Goal: Task Accomplishment & Management: Manage account settings

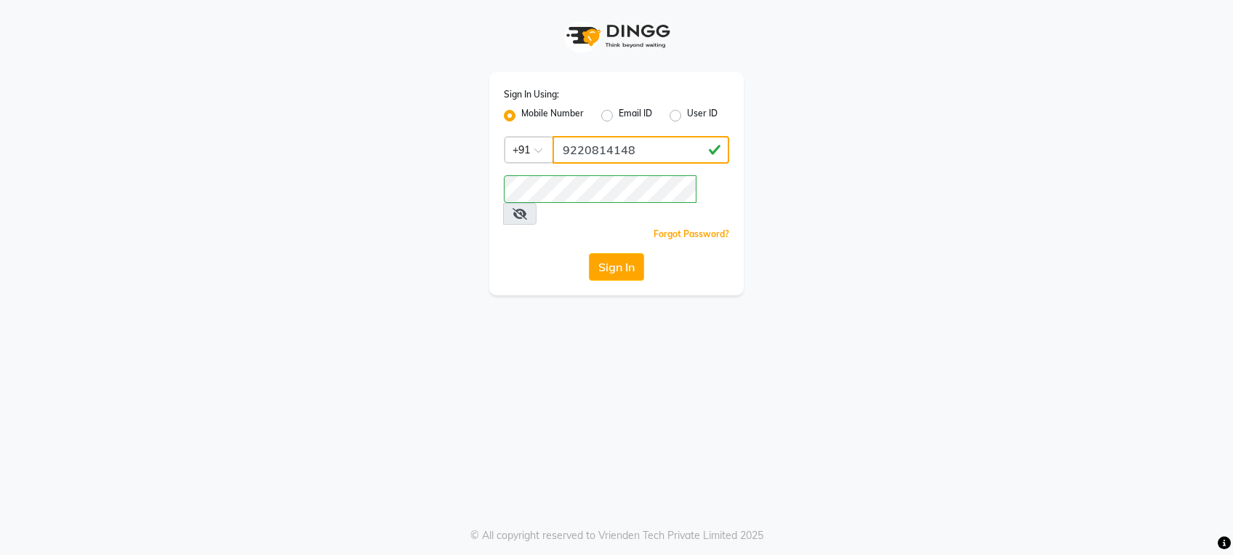
drag, startPoint x: 663, startPoint y: 156, endPoint x: 534, endPoint y: 134, distance: 130.5
click at [534, 134] on div "Sign In Using: Mobile Number Email ID User ID Country Code × +91 9220814148 Rem…" at bounding box center [616, 183] width 254 height 223
type input "9711341177"
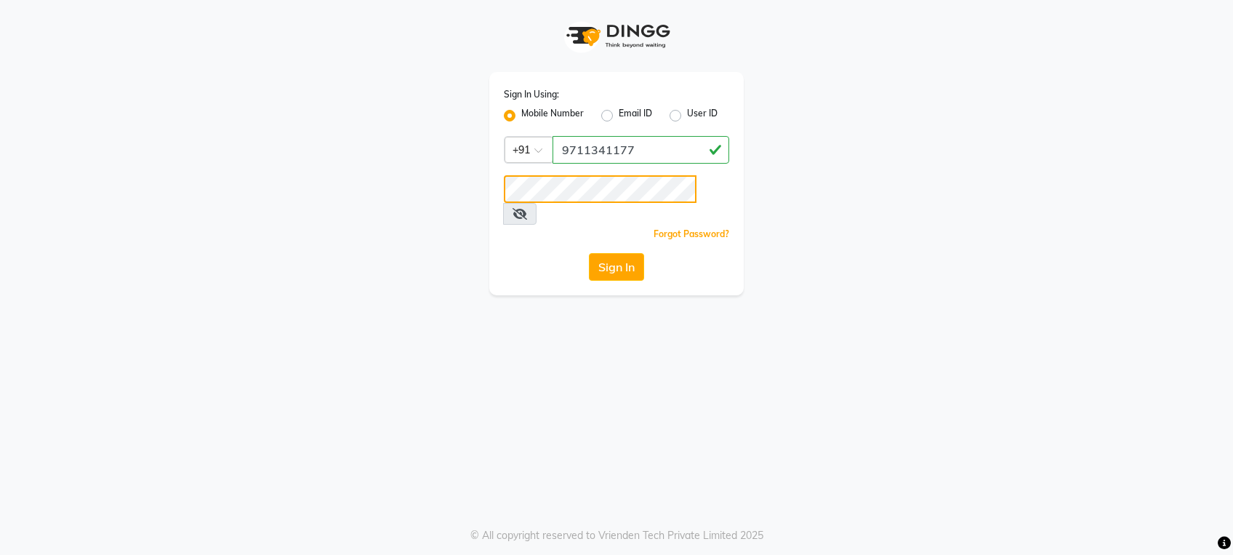
click at [448, 193] on div "Sign In Using: Mobile Number Email ID User ID Country Code × +91 9711341177 Rem…" at bounding box center [616, 147] width 829 height 295
click at [345, 254] on div "Sign In Using: Mobile Number Email ID User ID Country Code × +91 9711341177 Rem…" at bounding box center [616, 147] width 829 height 295
click at [623, 253] on button "Sign In" at bounding box center [616, 267] width 55 height 28
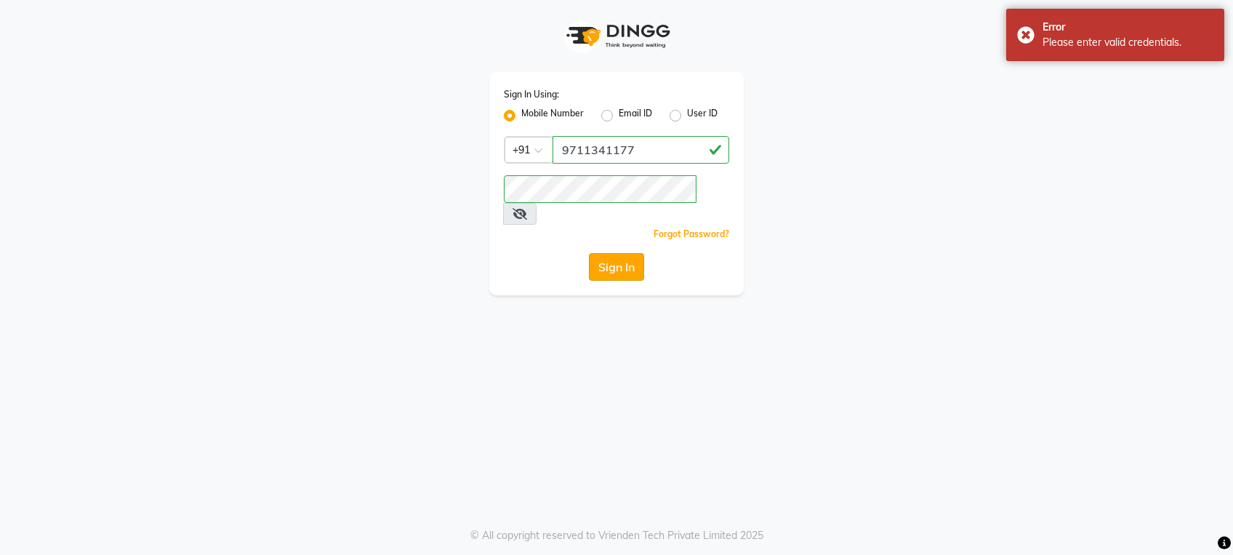
click at [623, 253] on button "Sign In" at bounding box center [616, 267] width 55 height 28
click at [527, 208] on icon at bounding box center [519, 214] width 15 height 12
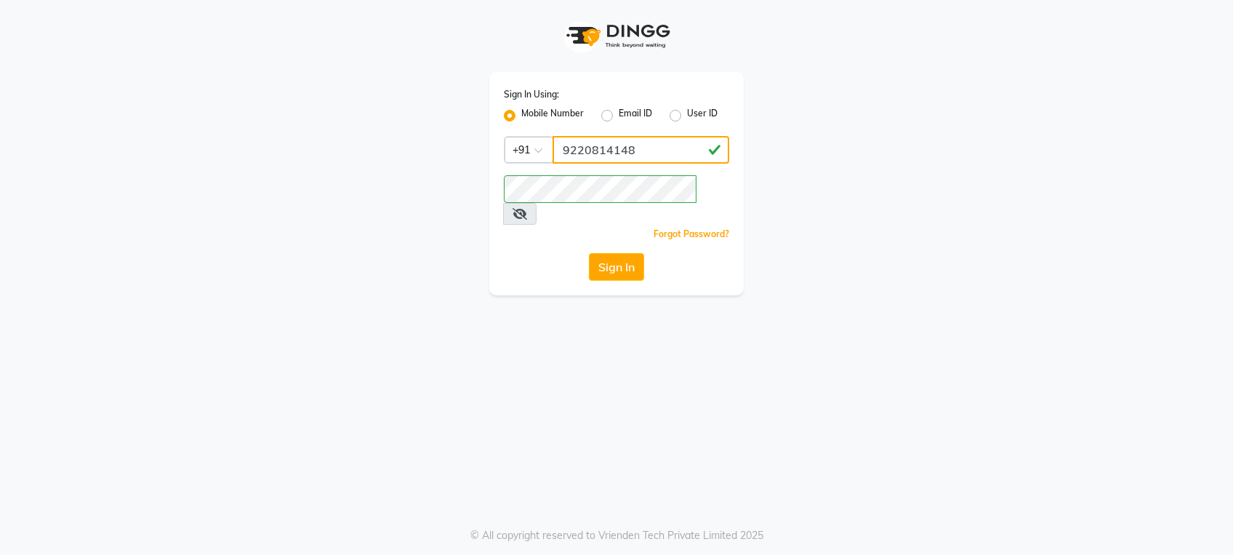
drag, startPoint x: 634, startPoint y: 161, endPoint x: 478, endPoint y: 129, distance: 158.8
click at [478, 129] on div "Sign In Using: Mobile Number Email ID User ID Country Code × [PHONE_NUMBER] Rem…" at bounding box center [616, 147] width 276 height 295
type input "9711341177"
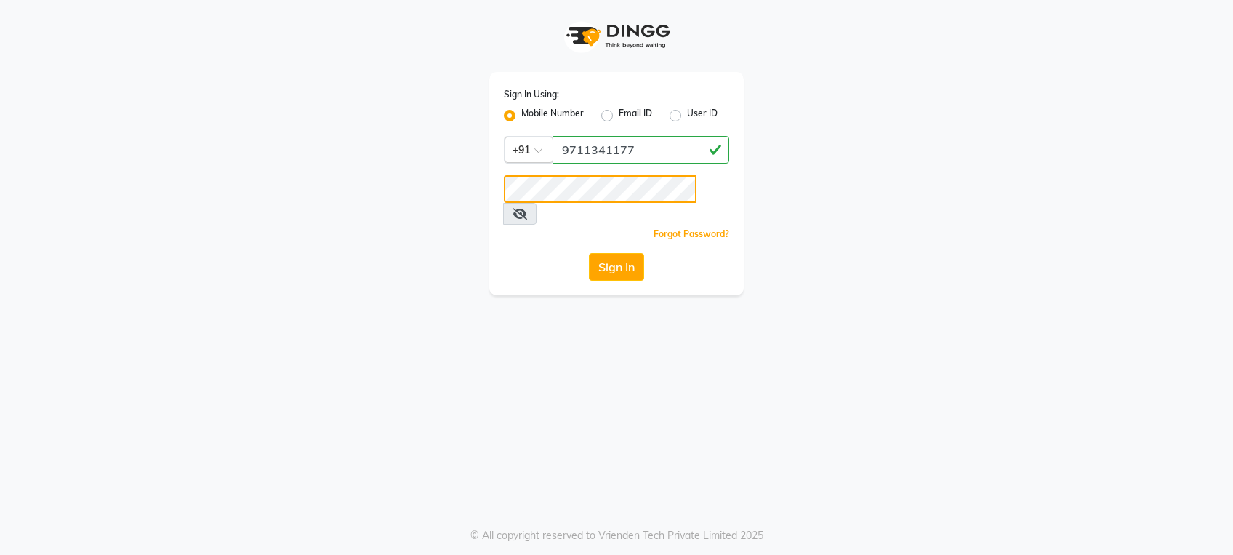
click at [353, 156] on div "Sign In Using: Mobile Number Email ID User ID Country Code × [PHONE_NUMBER] Rem…" at bounding box center [616, 147] width 829 height 295
click at [282, 209] on div "Sign In Using: Mobile Number Email ID User ID Country Code × [PHONE_NUMBER] Rem…" at bounding box center [616, 147] width 829 height 295
click at [527, 208] on icon at bounding box center [519, 214] width 15 height 12
click at [614, 253] on button "Sign In" at bounding box center [616, 267] width 55 height 28
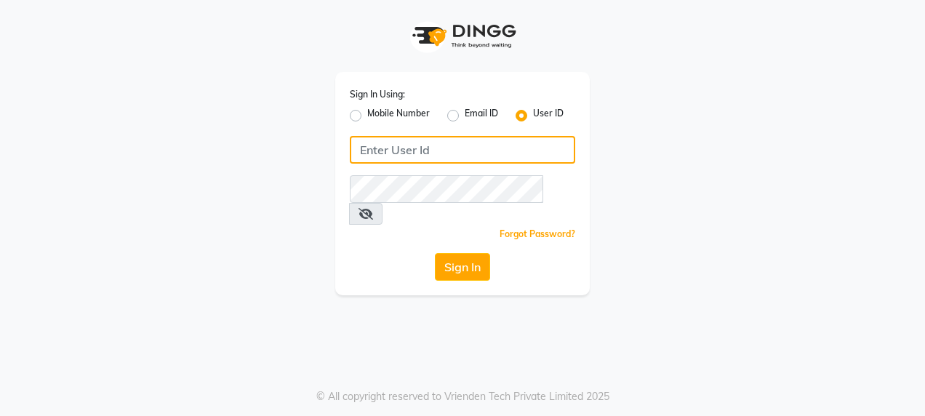
click at [452, 154] on input "Username" at bounding box center [462, 150] width 225 height 28
type input "9711341177"
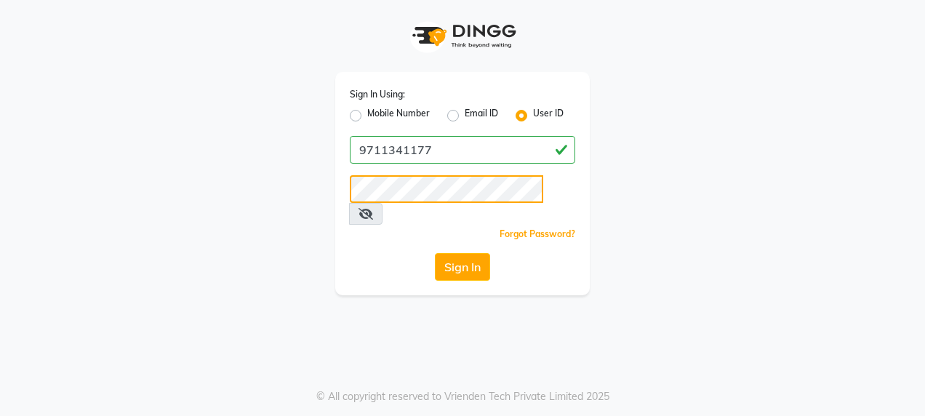
click at [435, 253] on button "Sign In" at bounding box center [462, 267] width 55 height 28
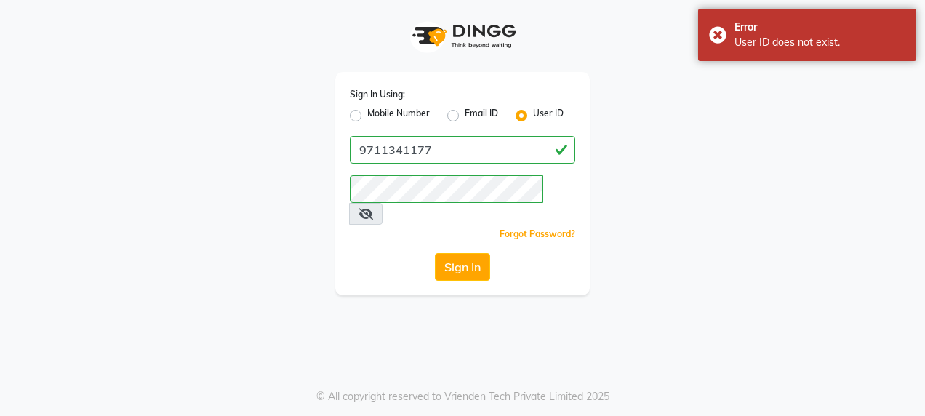
click at [719, 197] on div "Sign In Using: Mobile Number Email ID User ID 9711341177 Remember me Forgot Pas…" at bounding box center [462, 147] width 829 height 295
click at [395, 113] on label "Mobile Number" at bounding box center [398, 115] width 63 height 17
click at [376, 113] on input "Mobile Number" at bounding box center [371, 111] width 9 height 9
radio input "true"
radio input "false"
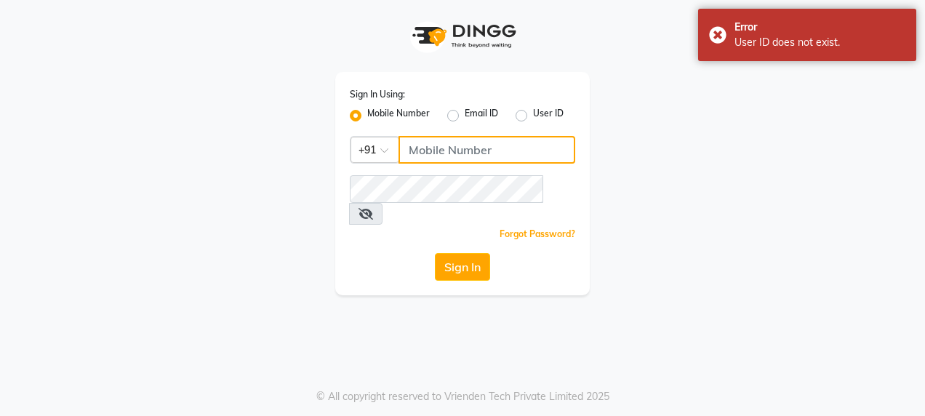
click at [480, 149] on input "Username" at bounding box center [486, 150] width 177 height 28
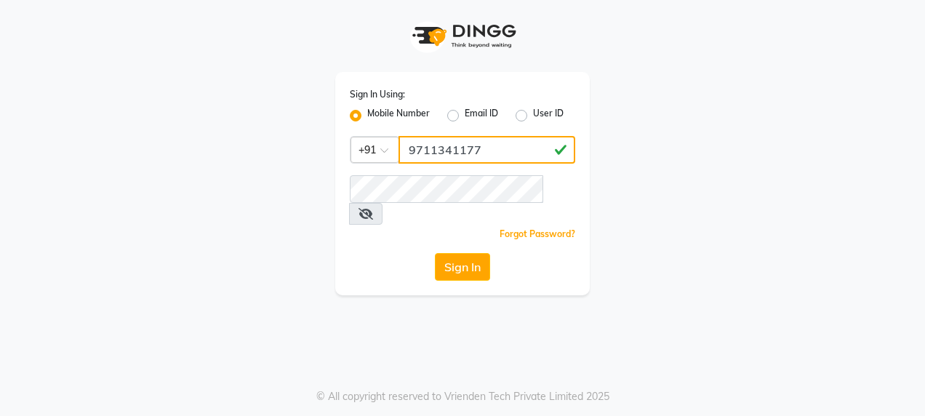
type input "9711341177"
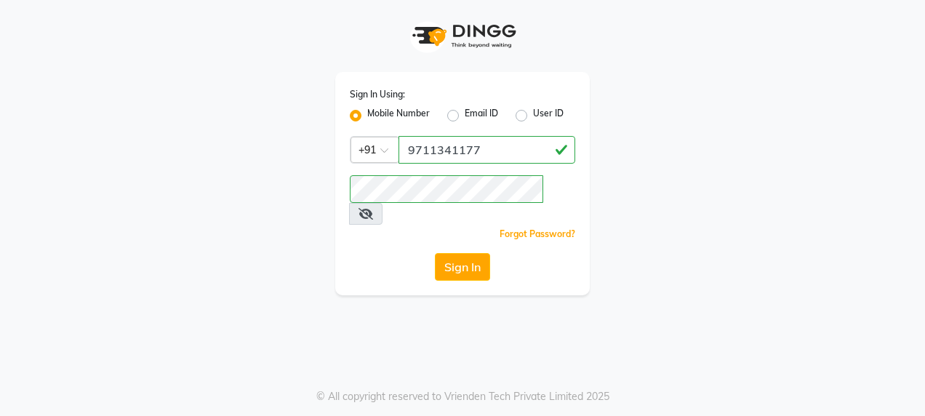
click at [373, 208] on icon at bounding box center [365, 214] width 15 height 12
click at [466, 253] on button "Sign In" at bounding box center [462, 267] width 55 height 28
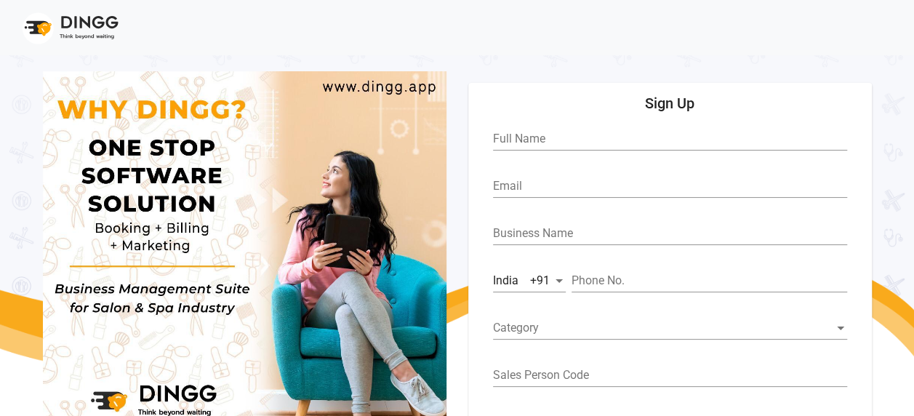
scroll to position [94, 0]
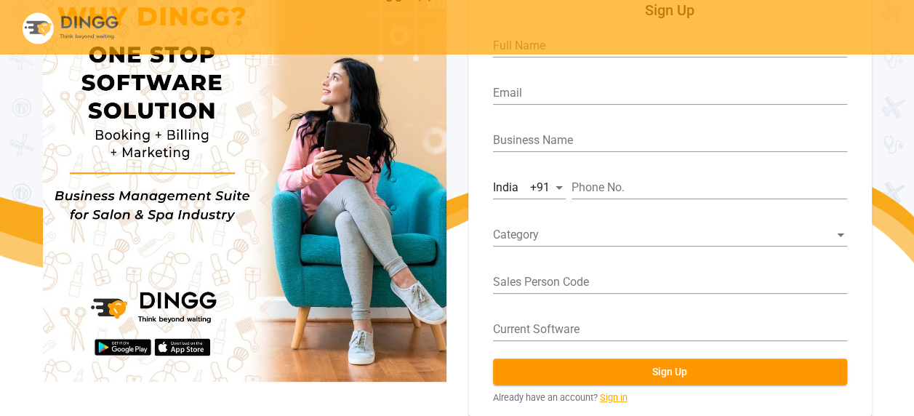
click at [614, 400] on link "Sign in" at bounding box center [614, 397] width 28 height 14
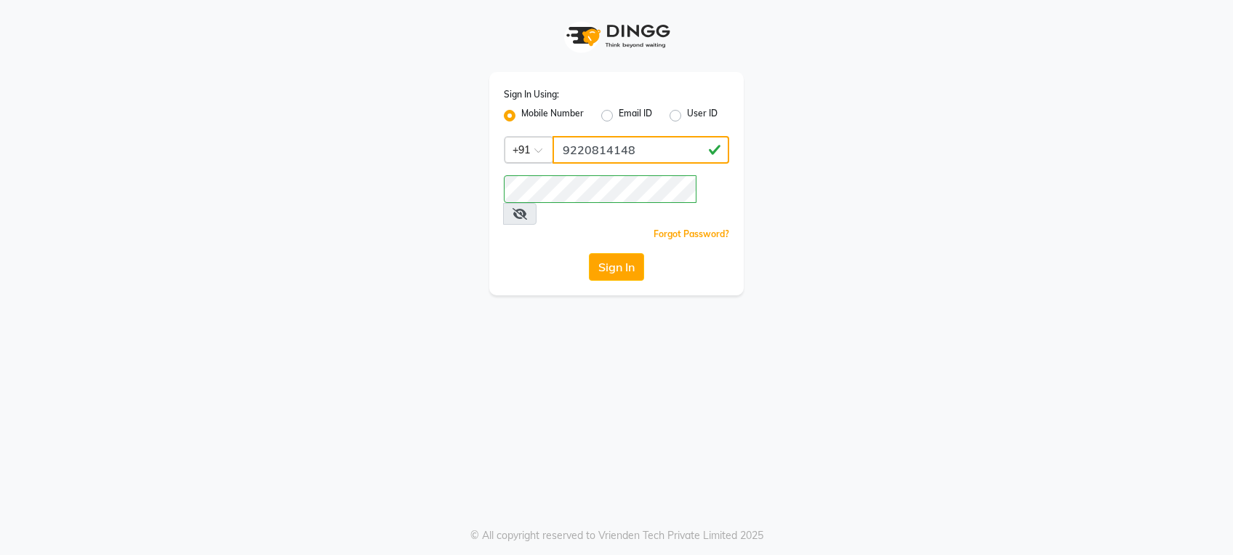
drag, startPoint x: 643, startPoint y: 153, endPoint x: 519, endPoint y: 157, distance: 123.6
click at [519, 157] on div "Country Code × [PHONE_NUMBER]" at bounding box center [616, 150] width 225 height 28
type input "9711341177"
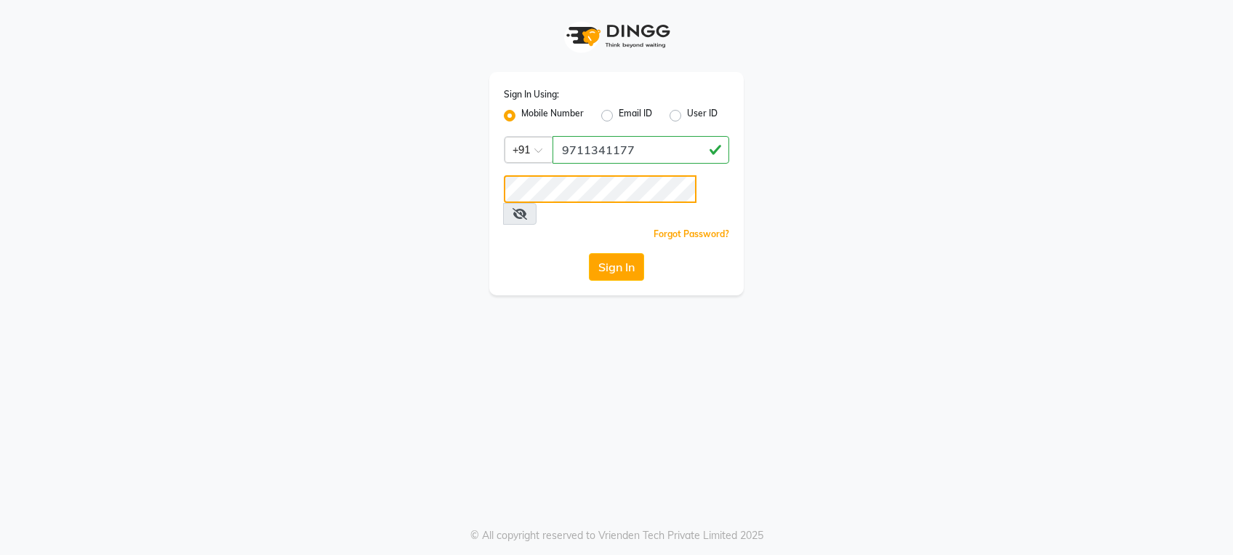
click at [392, 130] on div "Sign In Using: Mobile Number Email ID User ID Country Code × [PHONE_NUMBER] Rem…" at bounding box center [616, 147] width 829 height 295
click at [331, 246] on div "Sign In Using: Mobile Number Email ID User ID Country Code × [PHONE_NUMBER] Rem…" at bounding box center [616, 147] width 829 height 295
click at [536, 203] on span at bounding box center [519, 214] width 33 height 22
click at [527, 208] on icon at bounding box center [519, 214] width 15 height 12
click at [611, 253] on button "Sign In" at bounding box center [616, 267] width 55 height 28
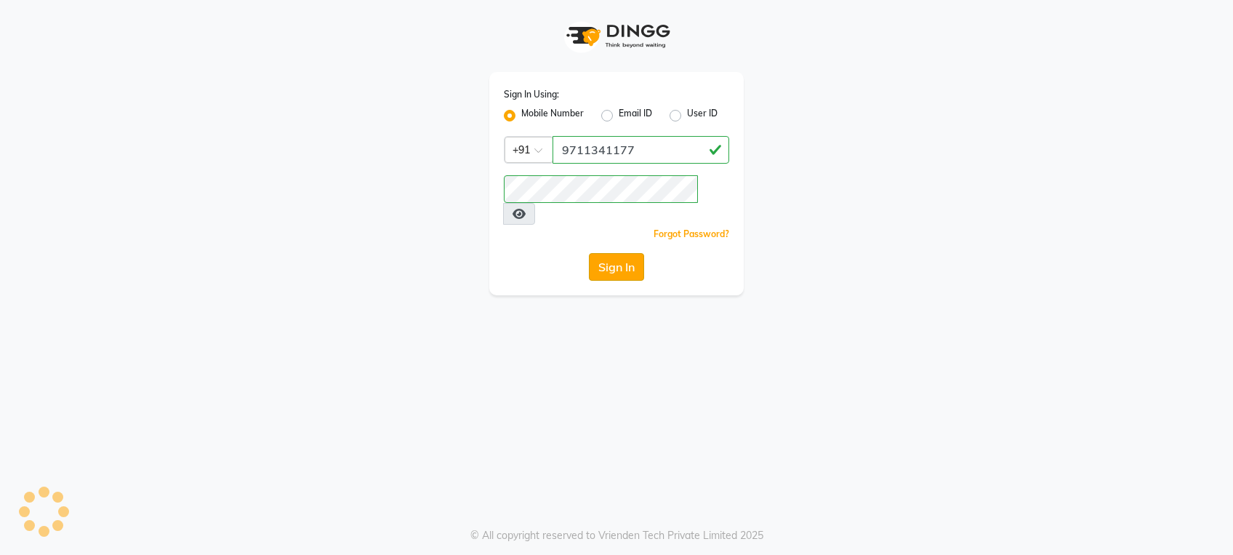
click at [611, 253] on button "Sign In" at bounding box center [616, 267] width 55 height 28
click at [682, 113] on div "User ID" at bounding box center [693, 115] width 48 height 17
click at [687, 113] on label "User ID" at bounding box center [702, 115] width 31 height 17
click at [687, 113] on input "User ID" at bounding box center [691, 111] width 9 height 9
radio input "true"
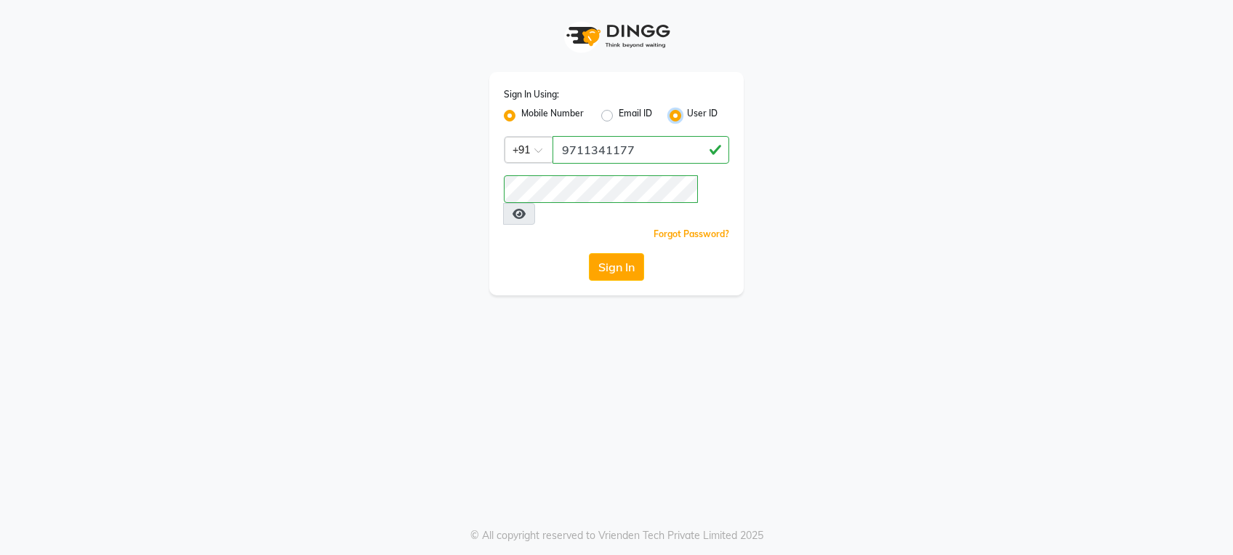
radio input "false"
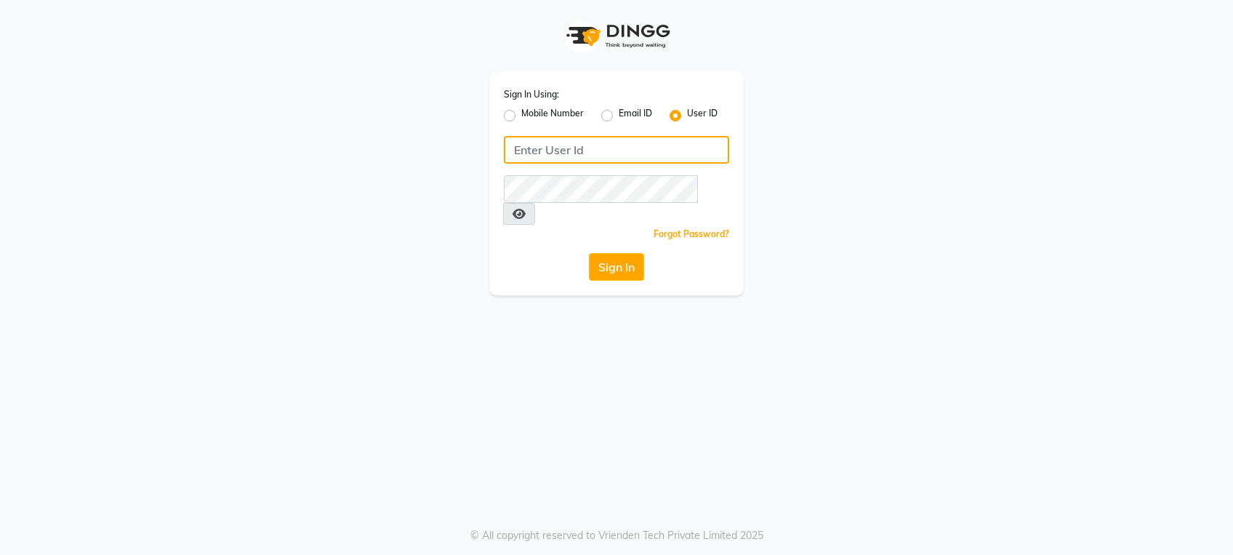
click at [629, 156] on input "Username" at bounding box center [616, 150] width 225 height 28
type input "9711341177"
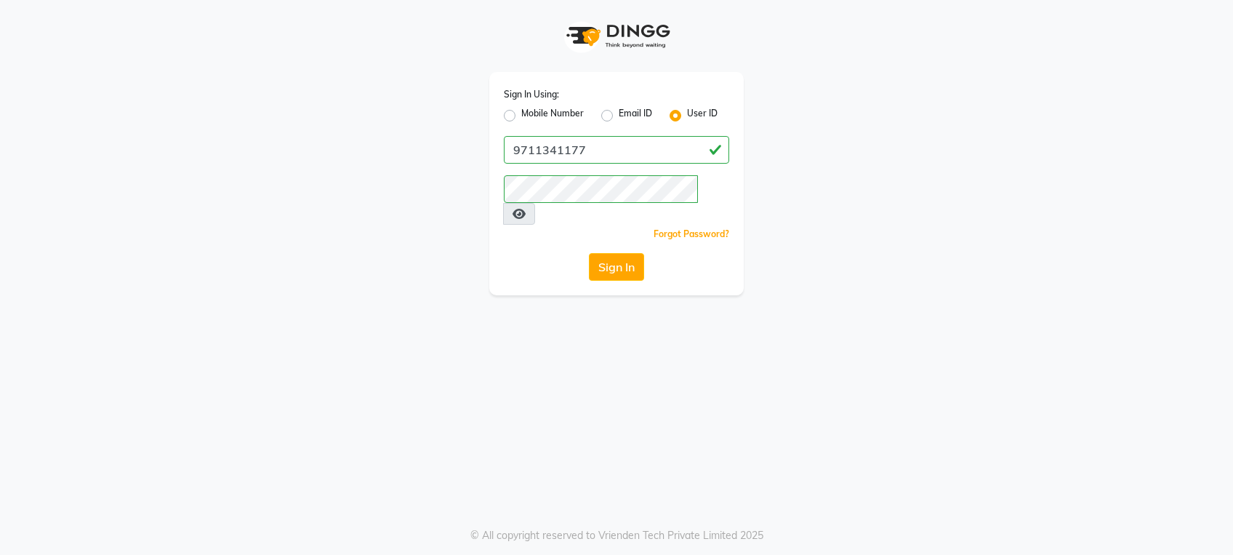
click at [350, 220] on div "Sign In Using: Mobile Number Email ID User ID 9711341177 Remember me Forgot Pas…" at bounding box center [616, 147] width 829 height 295
click at [624, 253] on button "Sign In" at bounding box center [616, 267] width 55 height 28
click at [521, 110] on label "Mobile Number" at bounding box center [552, 115] width 63 height 17
click at [521, 110] on input "Mobile Number" at bounding box center [525, 111] width 9 height 9
radio input "true"
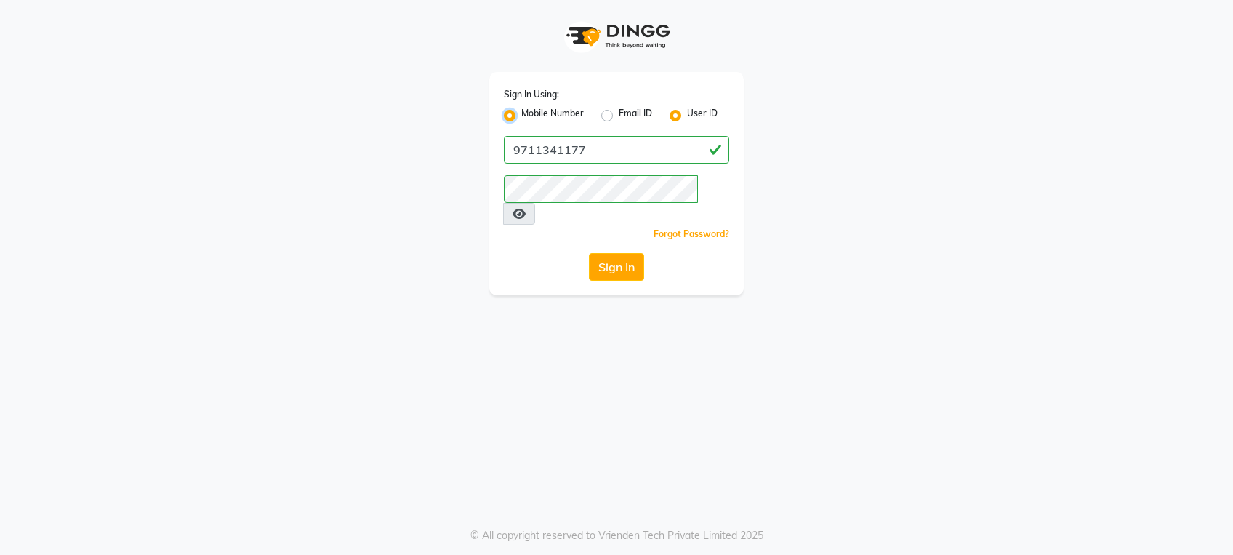
radio input "false"
click at [693, 113] on label "User ID" at bounding box center [702, 115] width 31 height 17
click at [693, 113] on input "User ID" at bounding box center [691, 111] width 9 height 9
radio input "true"
radio input "false"
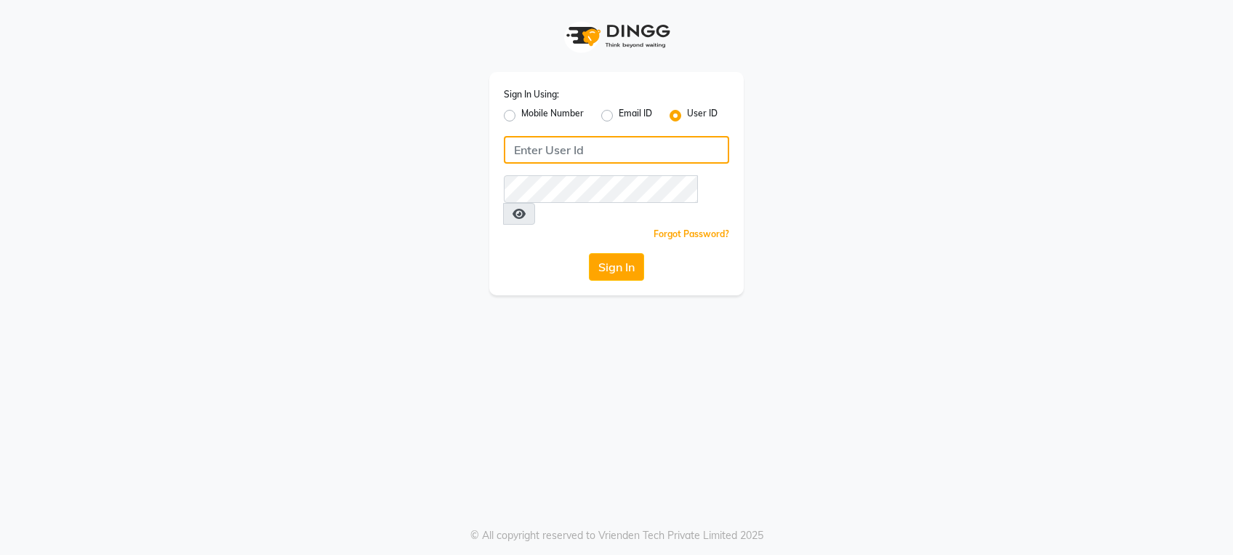
click at [585, 158] on input "Username" at bounding box center [616, 150] width 225 height 28
click at [561, 148] on input "Username" at bounding box center [616, 150] width 225 height 28
click at [551, 145] on input "Username" at bounding box center [616, 150] width 225 height 28
click at [520, 223] on div "Sign In Using: Mobile Number Email ID User ID Remember me Forgot Password? Sign…" at bounding box center [616, 183] width 254 height 223
click at [597, 148] on input "Username" at bounding box center [616, 150] width 225 height 28
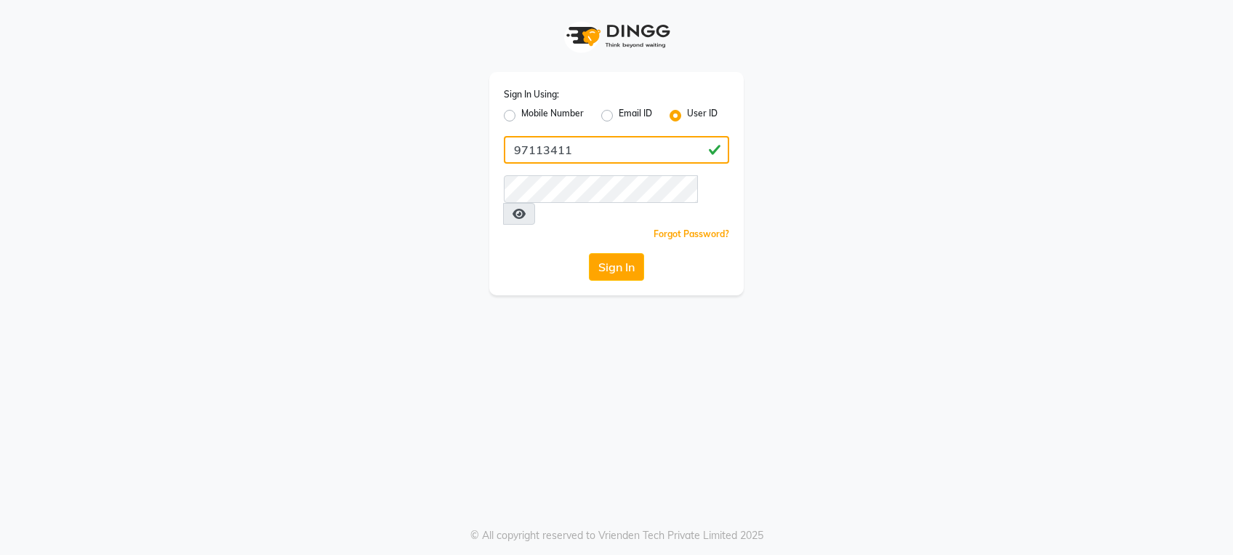
type input "97113411"
click at [687, 114] on label "User ID" at bounding box center [702, 115] width 31 height 17
click at [687, 114] on input "User ID" at bounding box center [691, 111] width 9 height 9
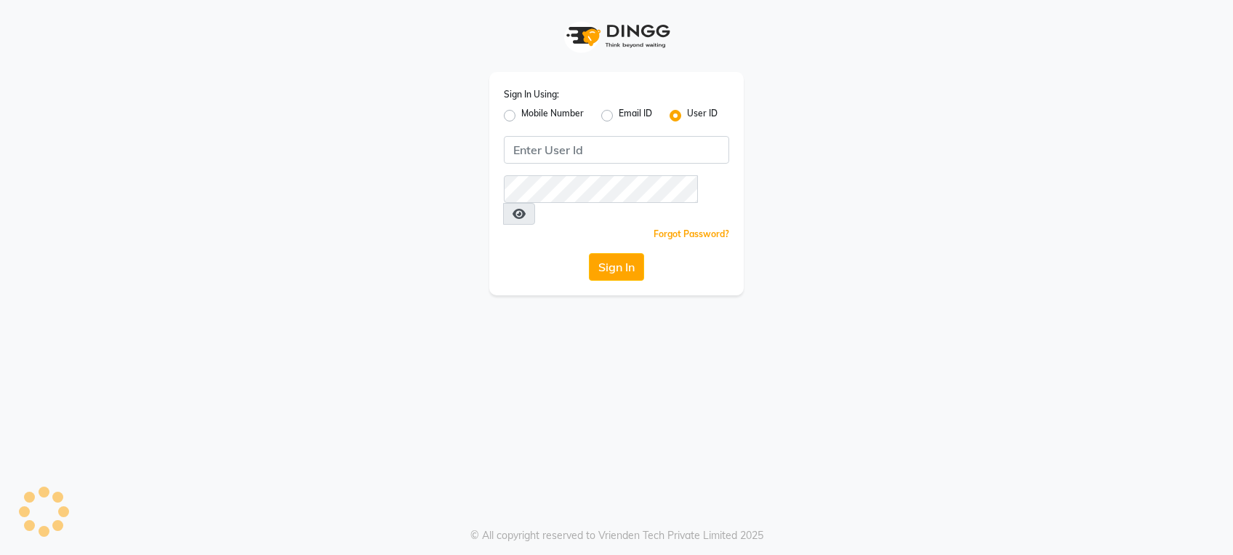
click at [687, 114] on label "User ID" at bounding box center [702, 115] width 31 height 17
click at [687, 114] on input "User ID" at bounding box center [691, 111] width 9 height 9
click at [603, 142] on input "Username" at bounding box center [616, 150] width 225 height 28
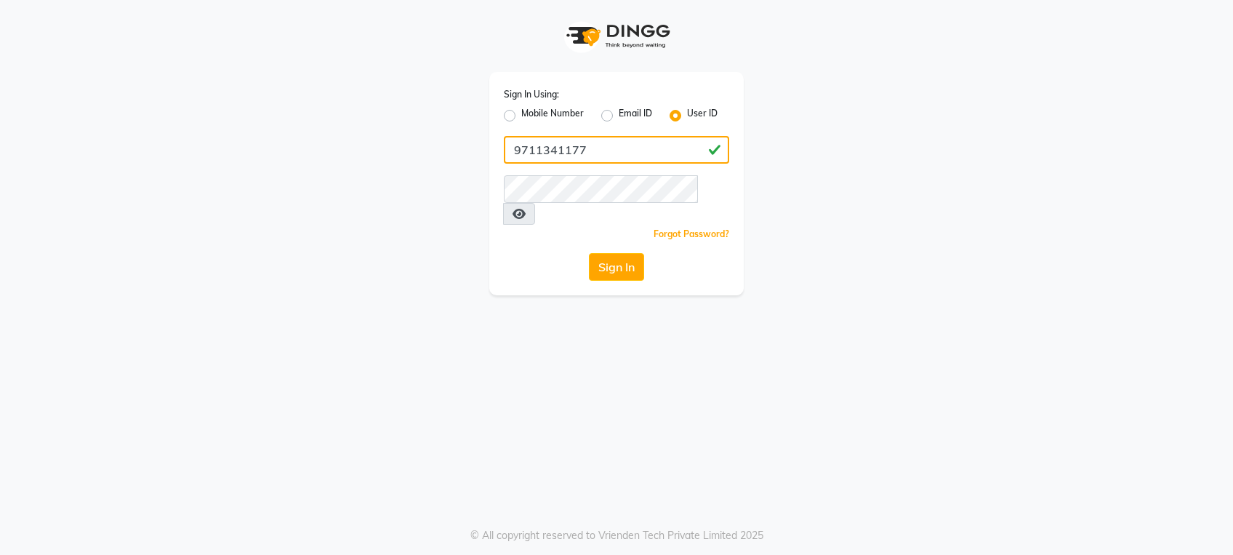
type input "9711341177"
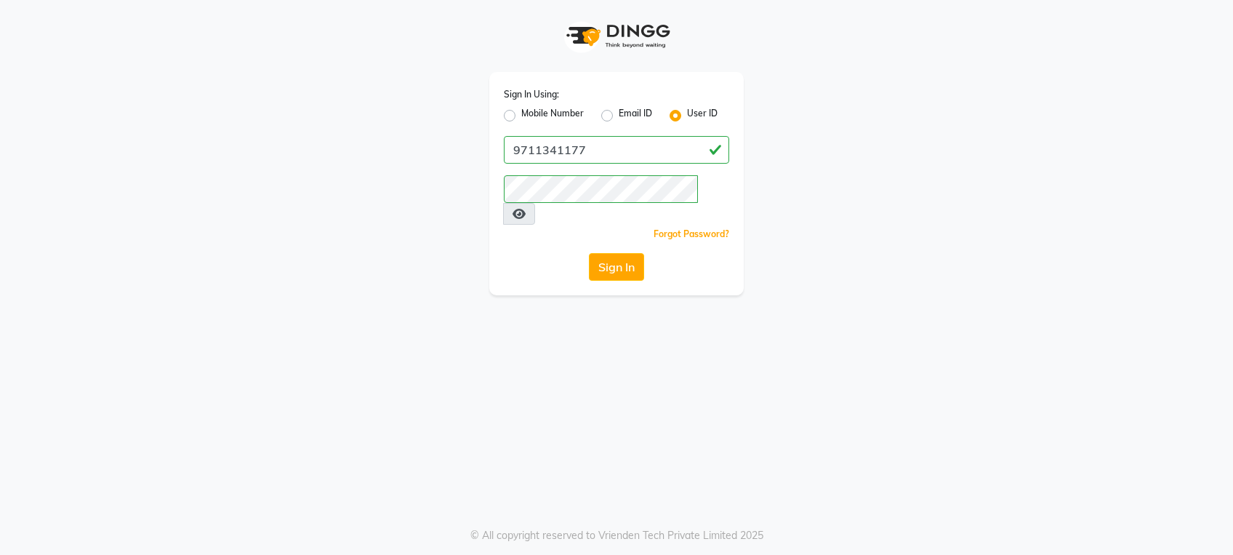
click at [376, 224] on div "Sign In Using: Mobile Number Email ID User ID 9711341177 Remember me Forgot Pas…" at bounding box center [616, 147] width 829 height 295
click at [589, 253] on button "Sign In" at bounding box center [616, 267] width 55 height 28
click at [595, 151] on input "9711341177" at bounding box center [616, 150] width 225 height 28
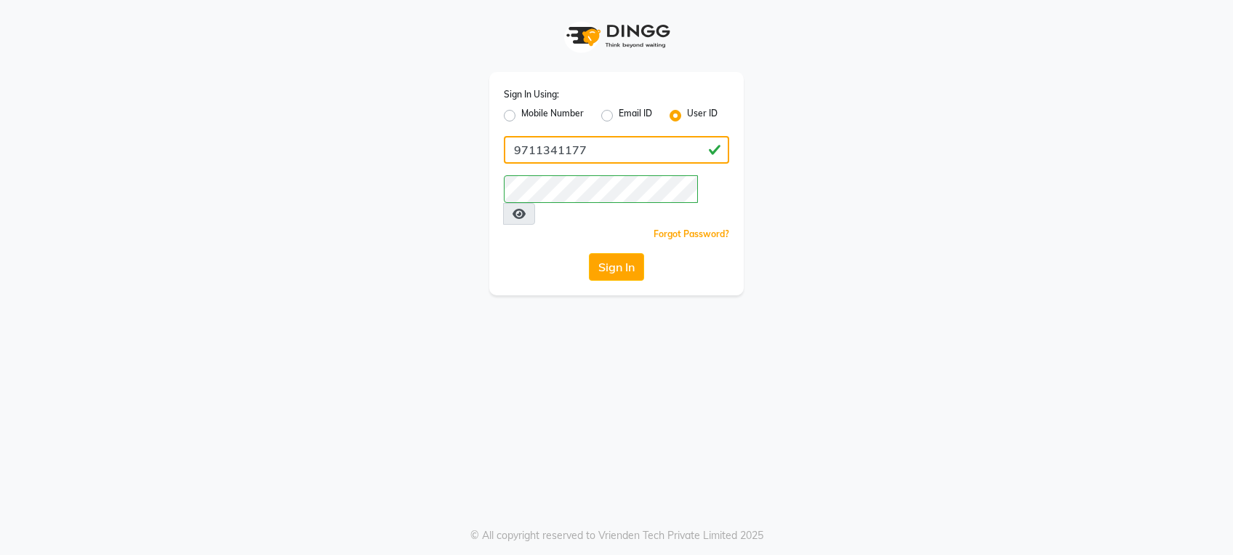
click at [595, 151] on input "9711341177" at bounding box center [616, 150] width 225 height 28
click at [521, 110] on label "Mobile Number" at bounding box center [552, 115] width 63 height 17
click at [521, 110] on input "Mobile Number" at bounding box center [525, 111] width 9 height 9
radio input "true"
radio input "false"
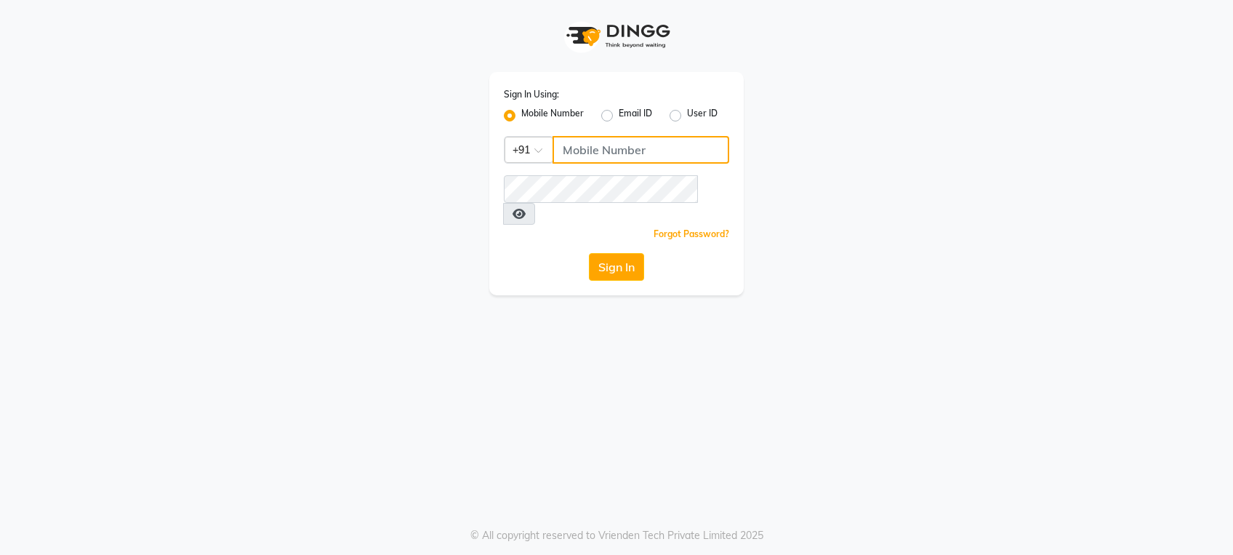
click at [592, 147] on input "Username" at bounding box center [640, 150] width 177 height 28
paste input "9711341177"
type input "9711341177"
click at [533, 253] on div "Sign In" at bounding box center [616, 267] width 225 height 28
click at [632, 253] on button "Sign In" at bounding box center [616, 267] width 55 height 28
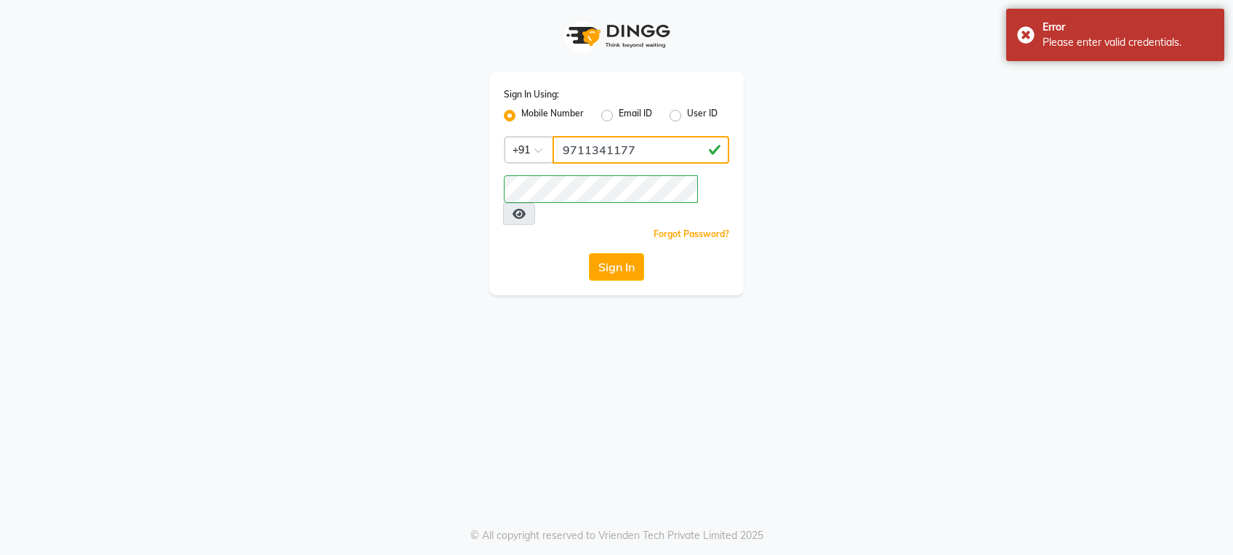
click at [651, 151] on input "9711341177" at bounding box center [640, 150] width 177 height 28
click at [680, 228] on link "Forgot Password?" at bounding box center [691, 233] width 76 height 11
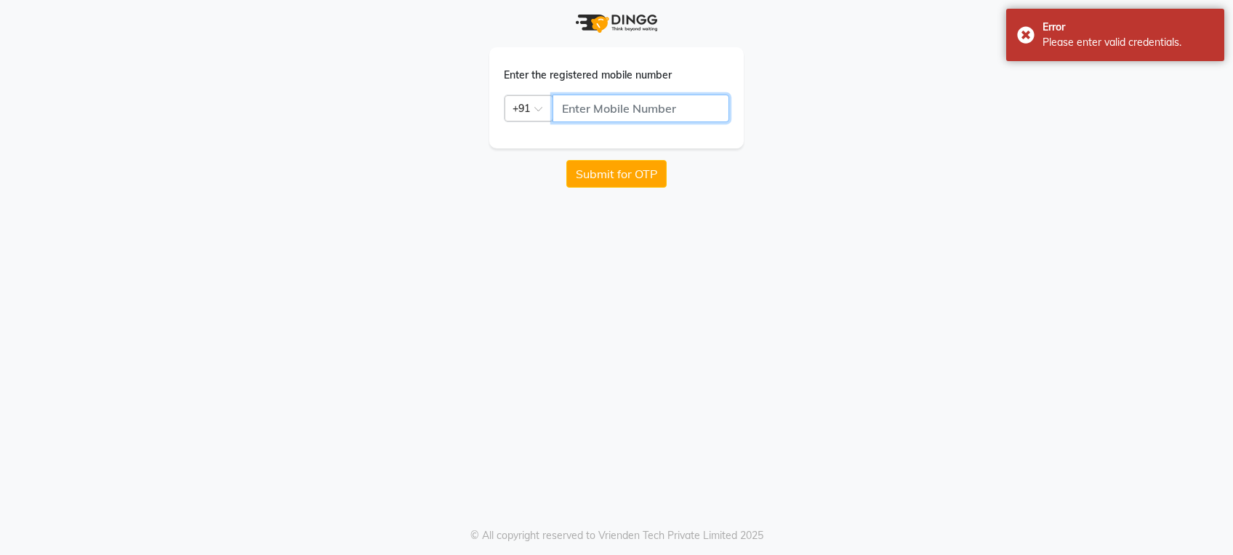
click at [682, 106] on input "text" at bounding box center [640, 108] width 177 height 28
paste input "9711341177"
type input "9711341177"
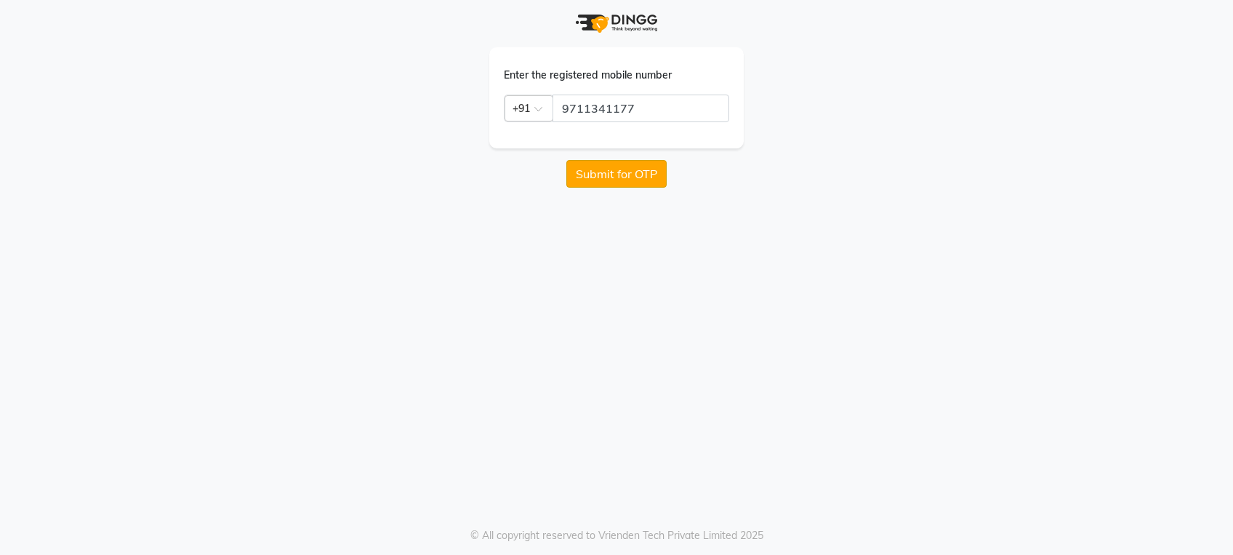
click at [637, 169] on button "Submit for OTP" at bounding box center [616, 174] width 100 height 28
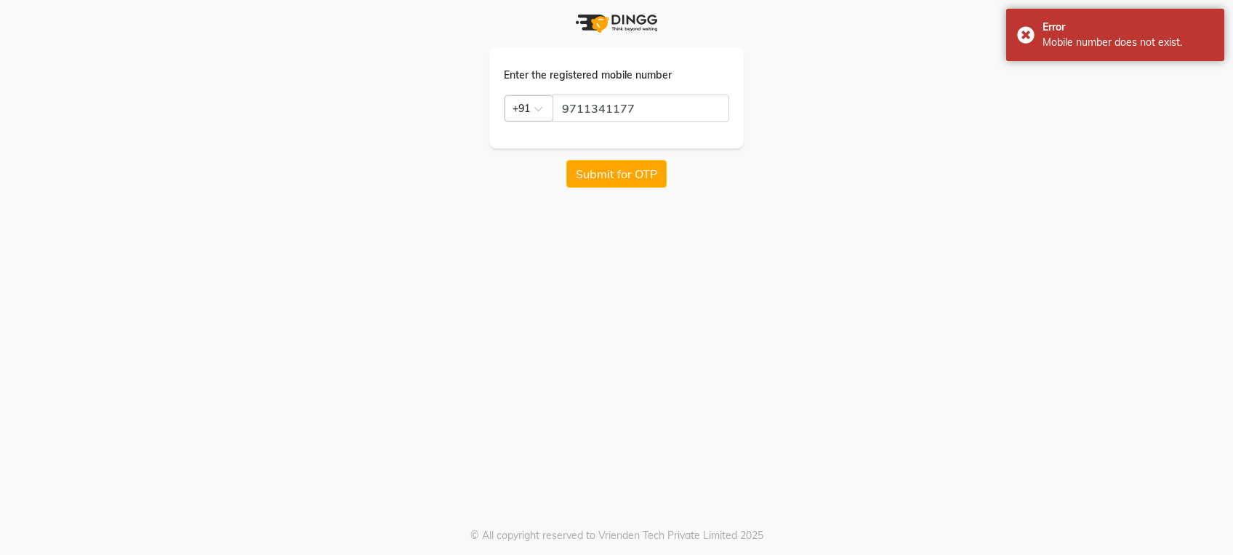
click at [436, 361] on div "Enter the registered mobile number Country Code × [PHONE_NUMBER] Submit for OTP…" at bounding box center [616, 277] width 1233 height 555
